Goal: Transaction & Acquisition: Purchase product/service

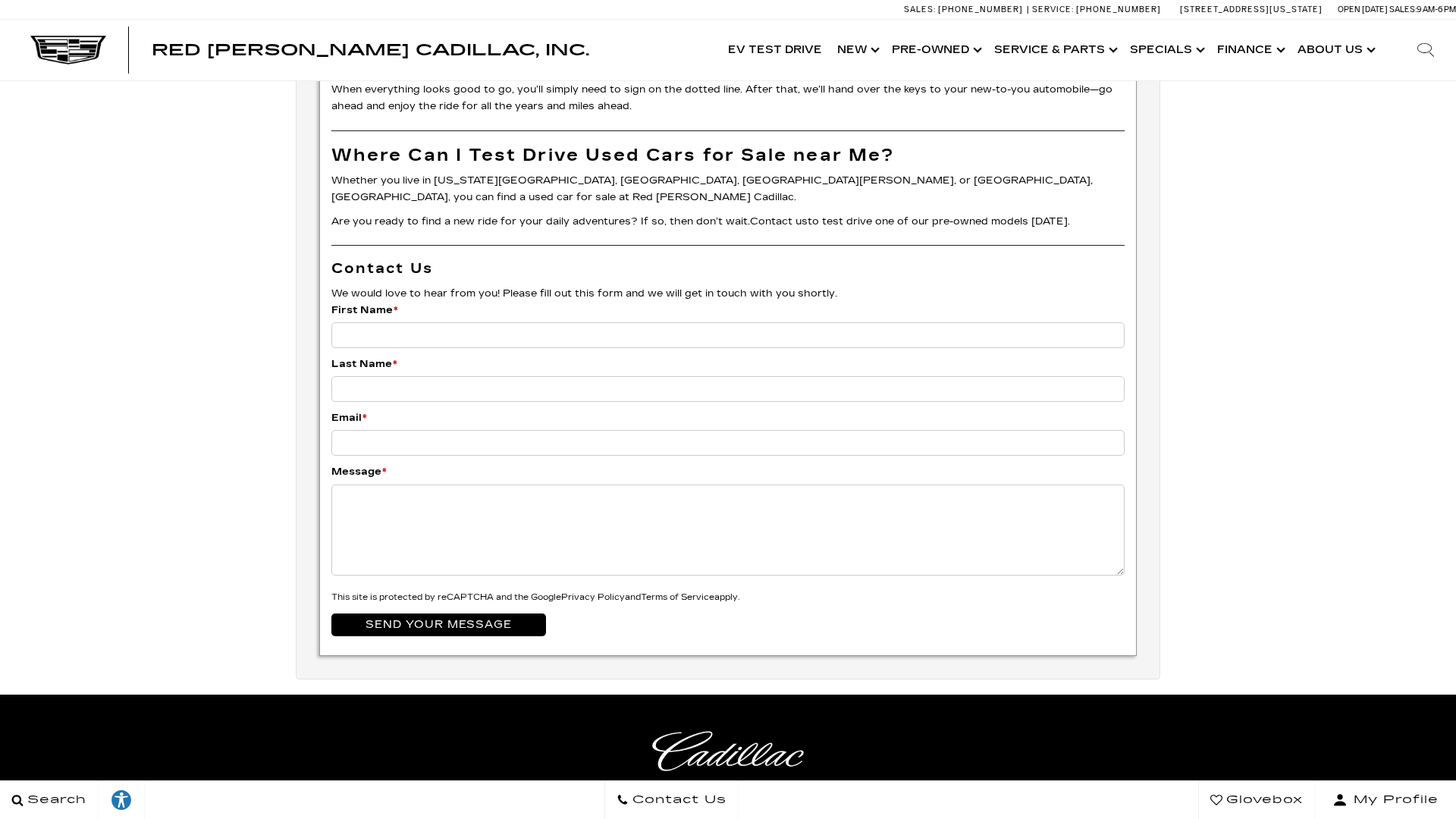
scroll to position [5073, 0]
